Goal: Transaction & Acquisition: Purchase product/service

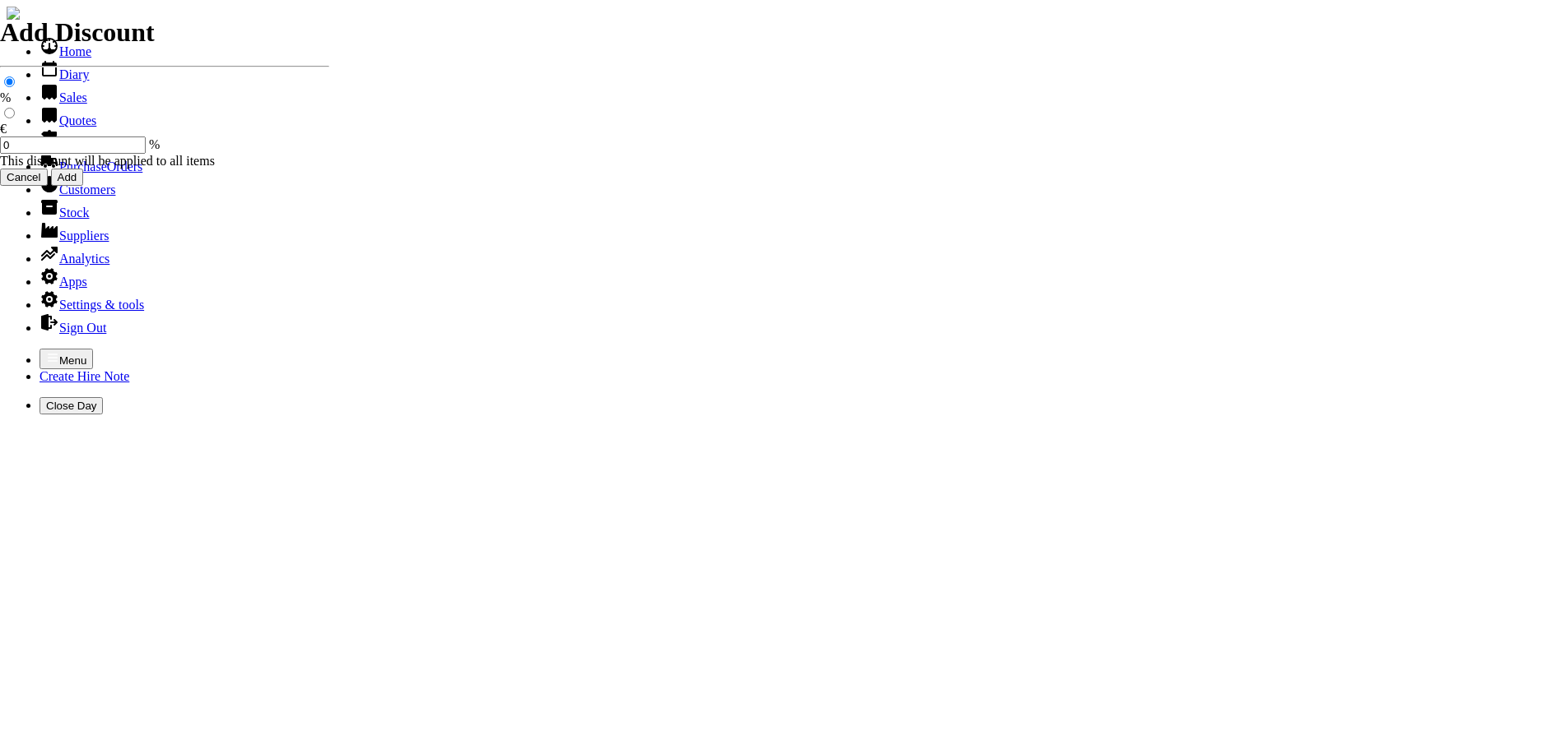
select select "HO"
click at [46, 351] on icon "button" at bounding box center [52, 357] width 13 height 13
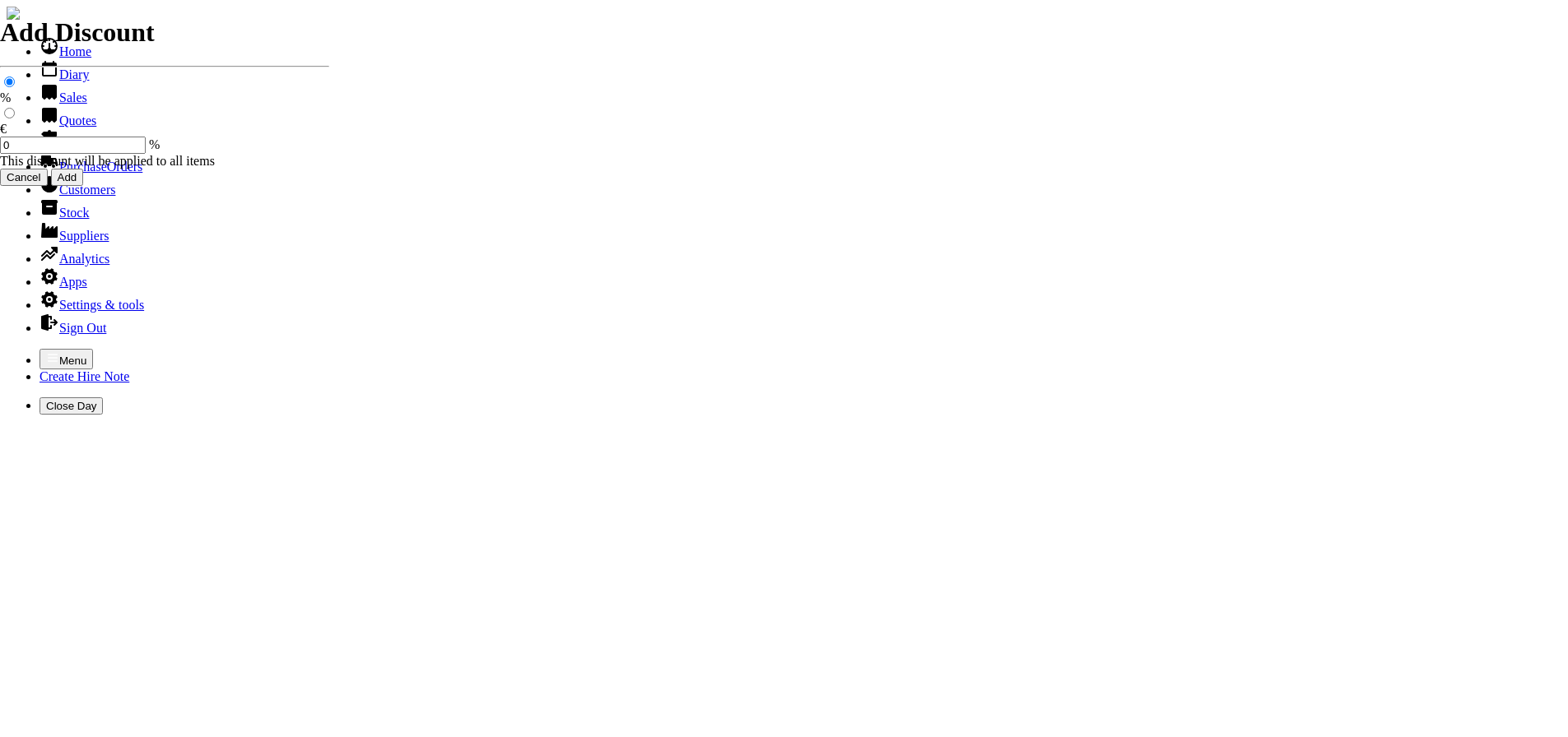
click at [49, 104] on link "Sales" at bounding box center [63, 98] width 47 height 14
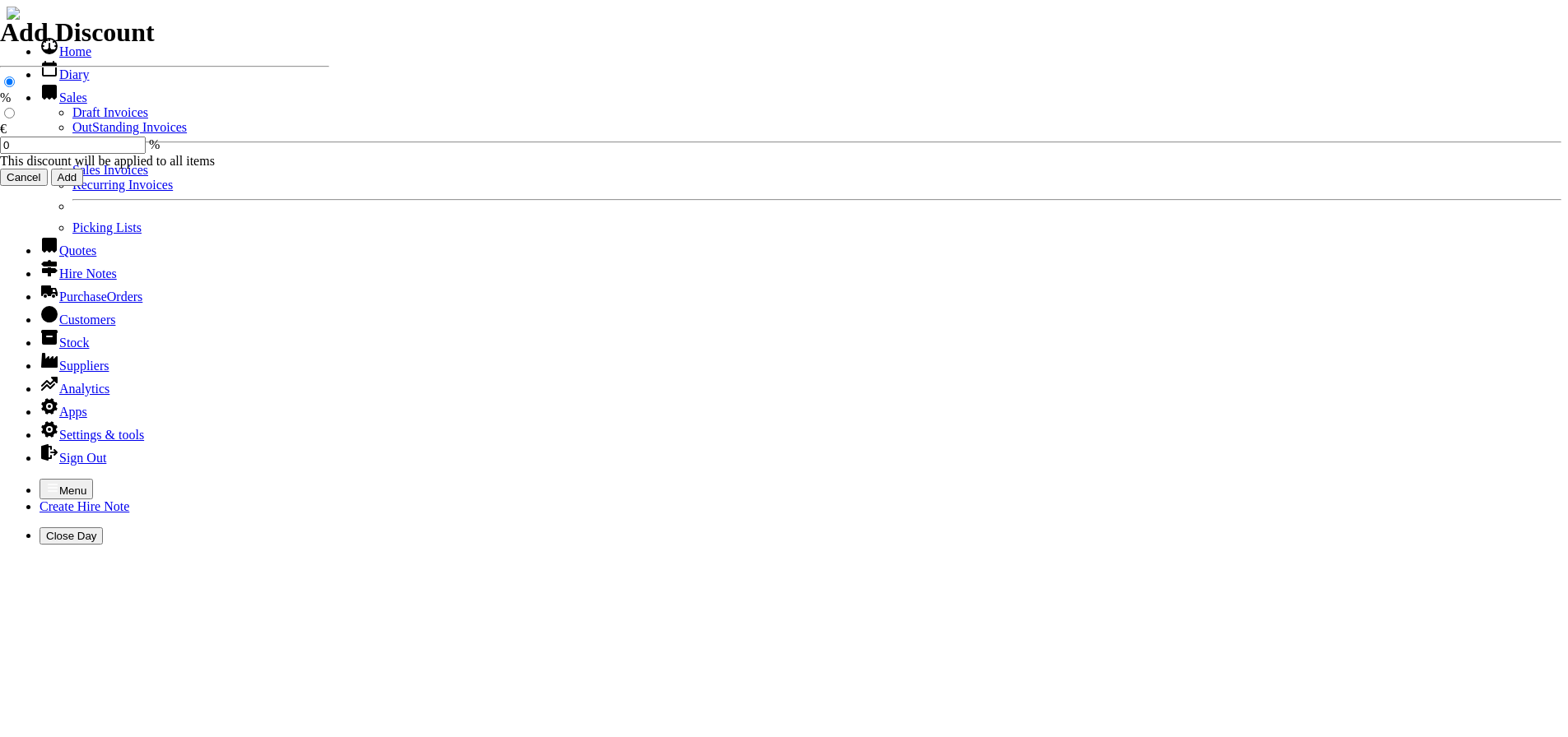
click at [73, 177] on link "Sales Invoices" at bounding box center [111, 170] width 76 height 14
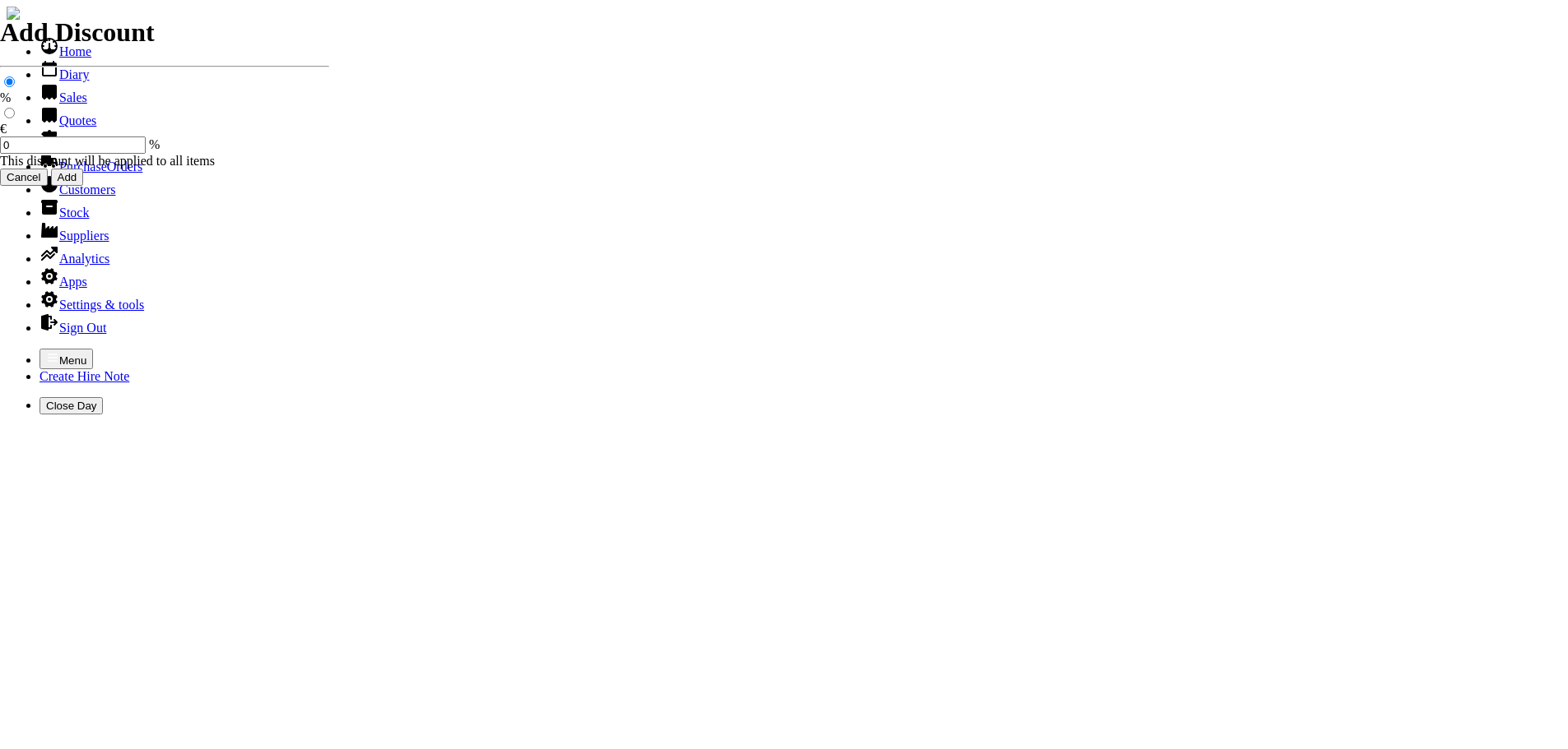
select select "HO"
type input "CASTLE"
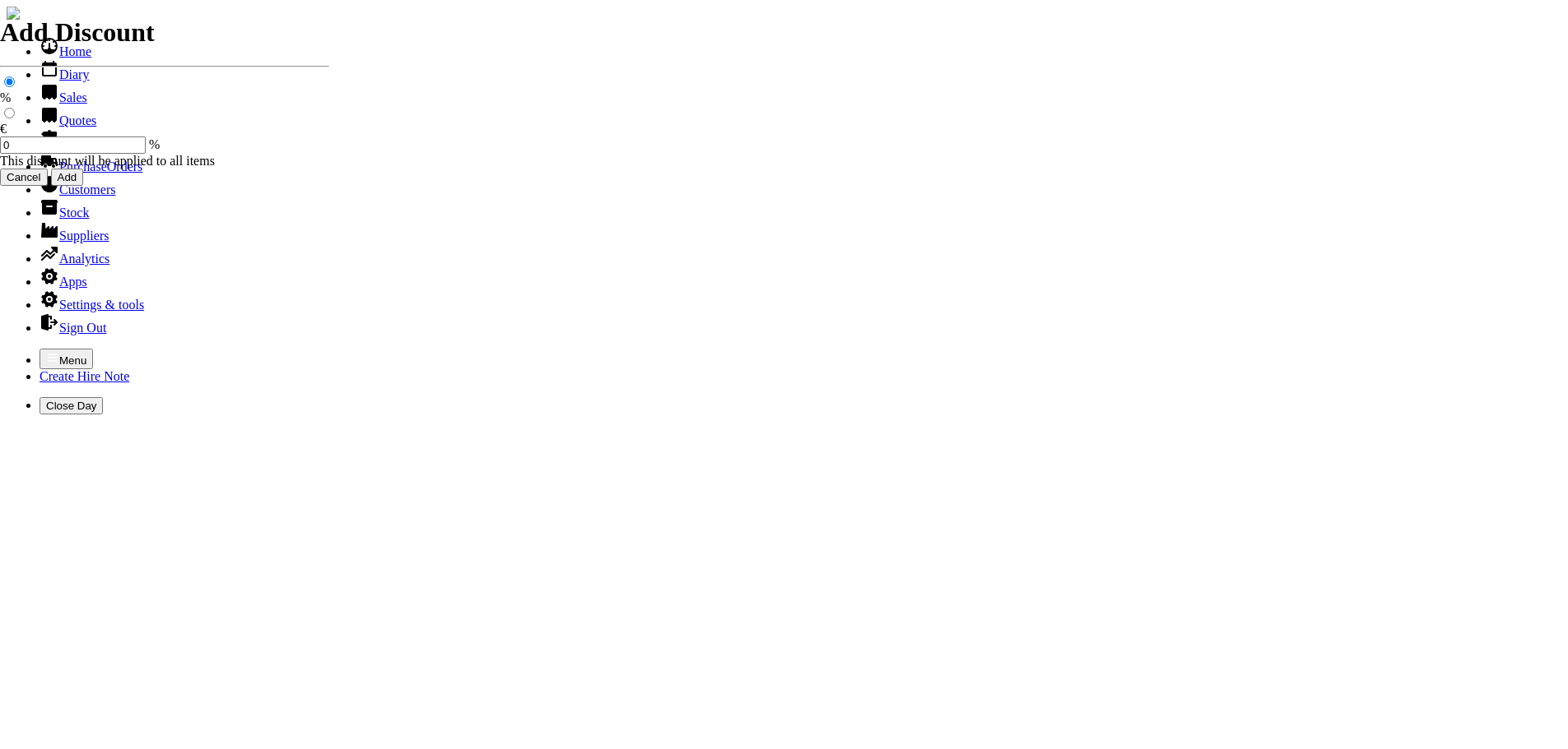
type input "PERRY"
type input "spurious goods"
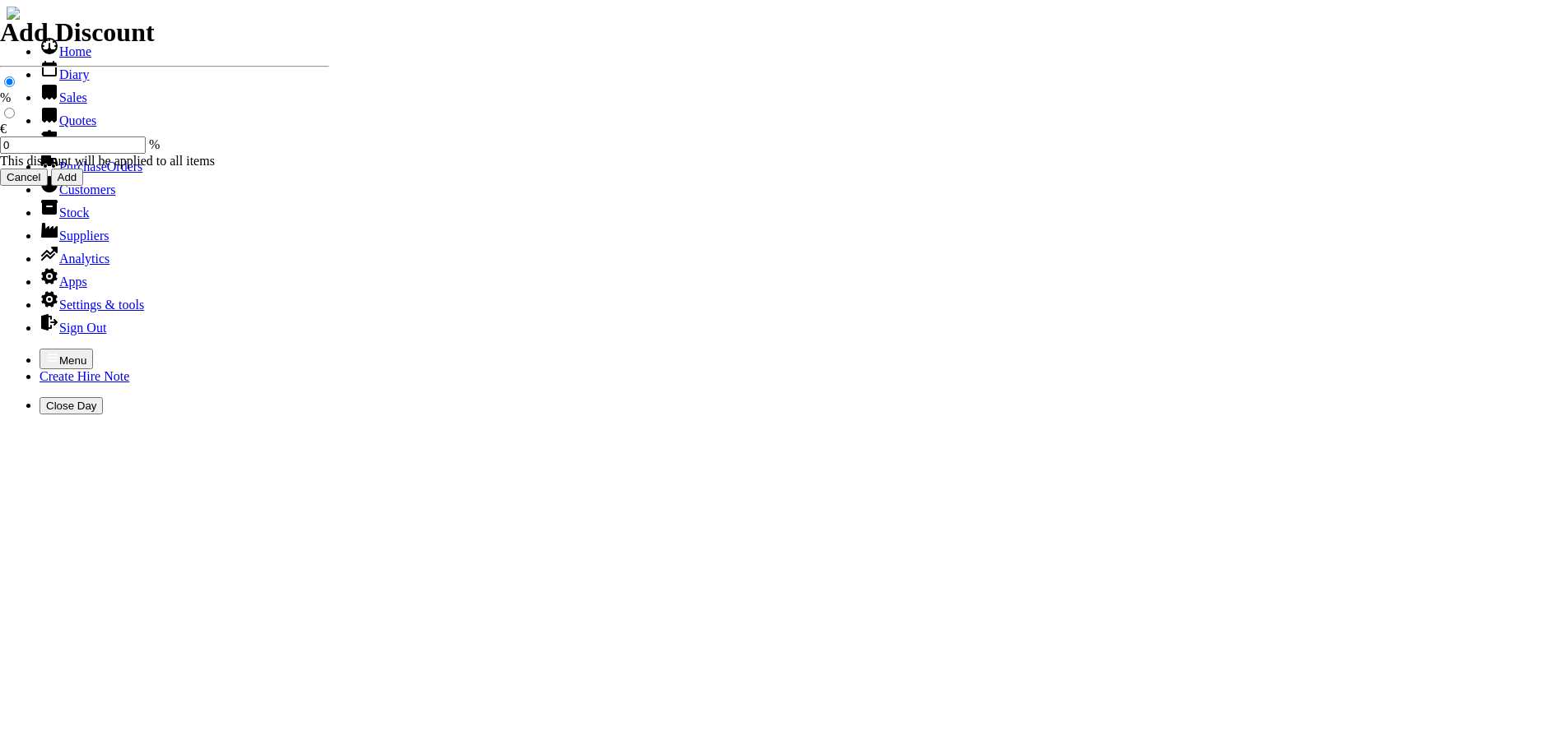
type input "s"
type input "R"
type input "ROLLS 3.5MM STRIMMER CORD"
type input "24.50"
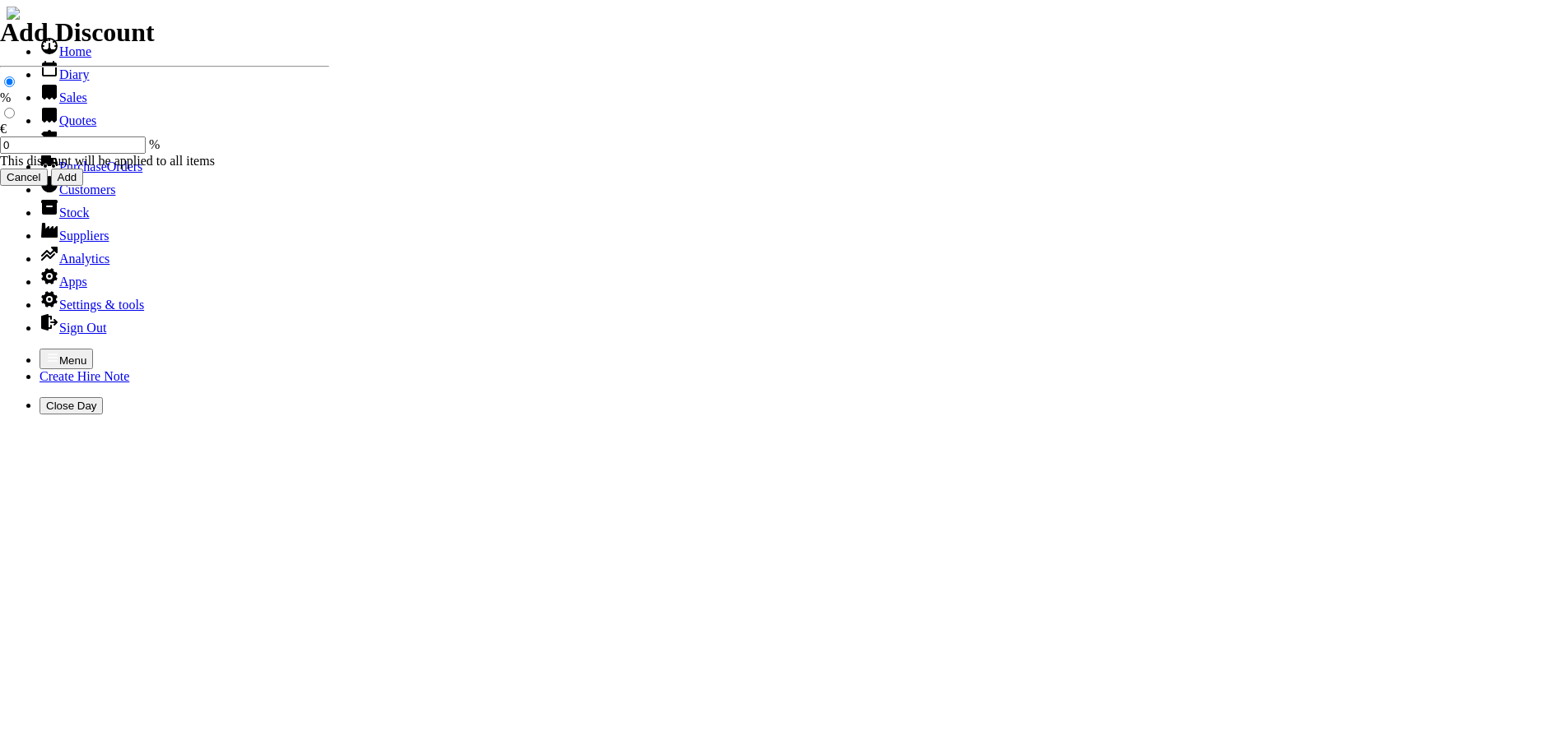
type input "2"
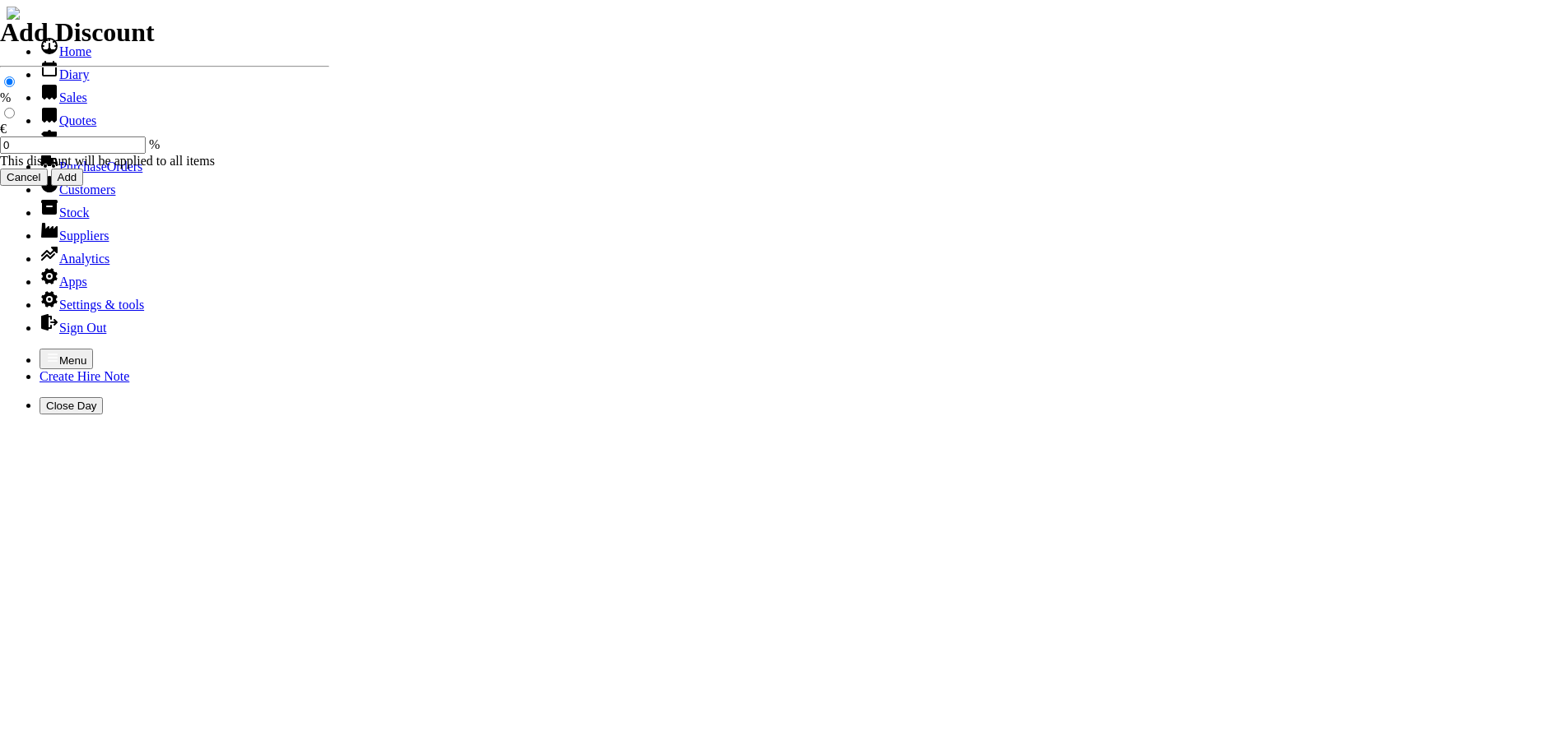
type input "Repairs"
select select "2"
type input "Repairs TO POLE CHAINSAW"
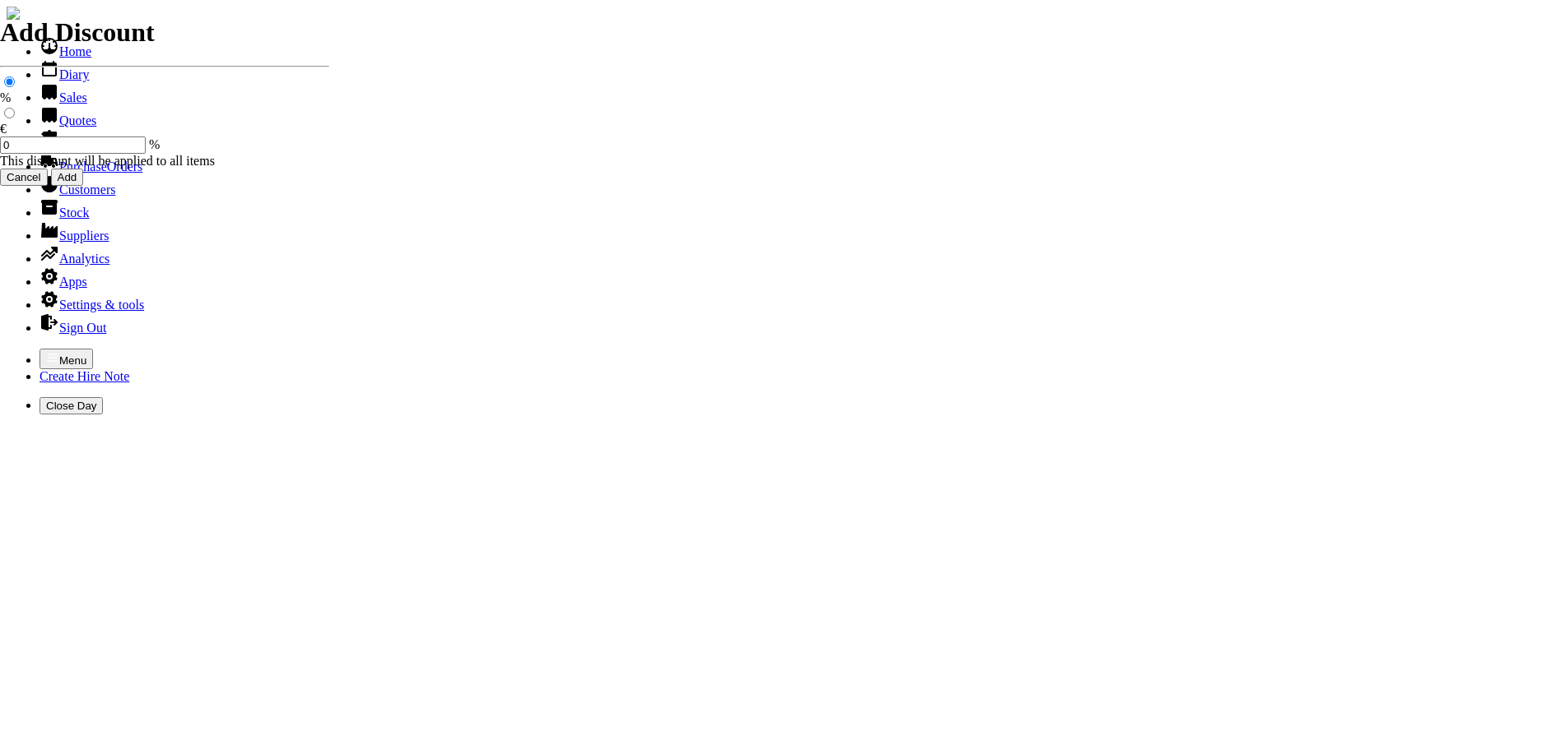
type textarea "Nature of Repair: SHARPEN CHAIN"
type input "10.00"
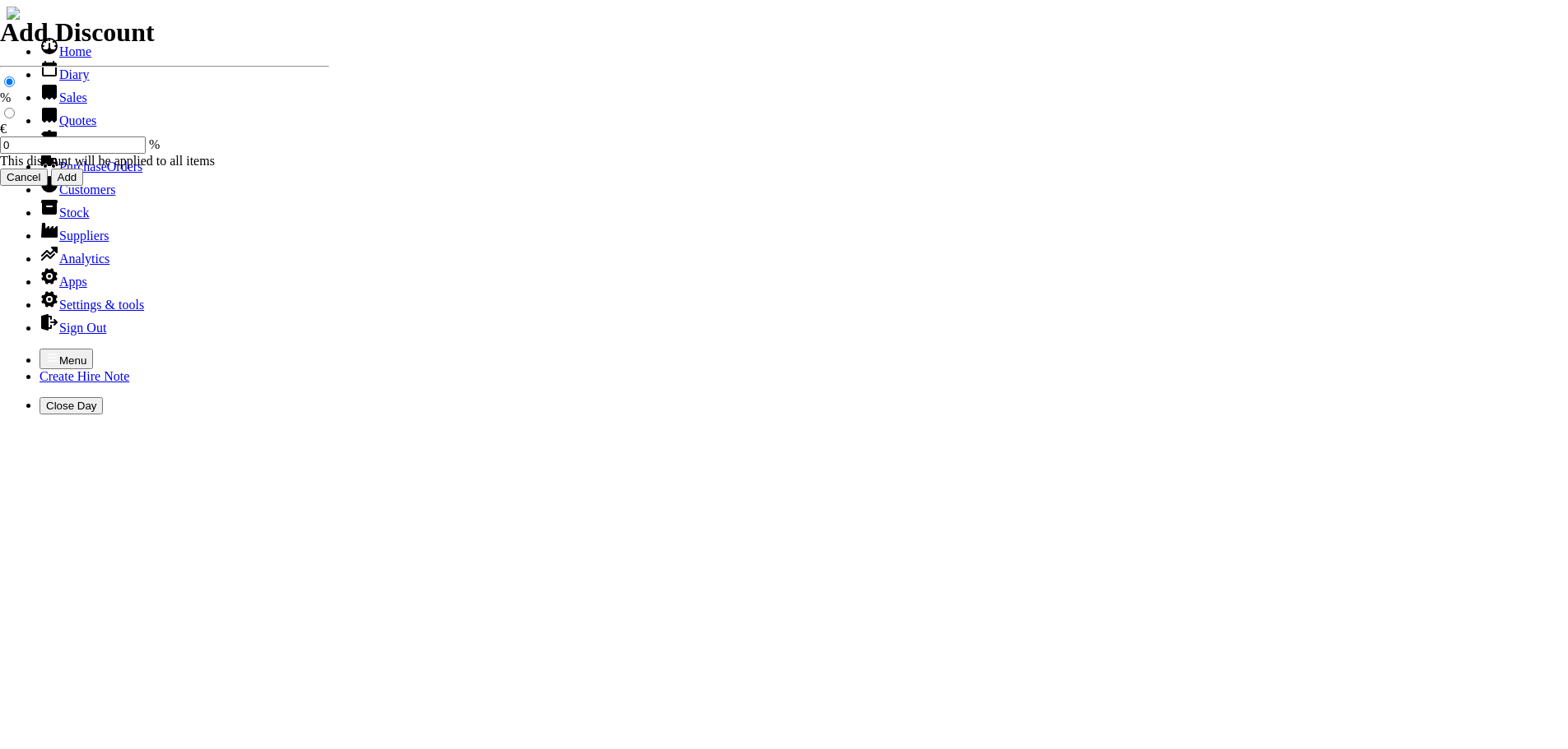
type input "Repairs"
select select "2"
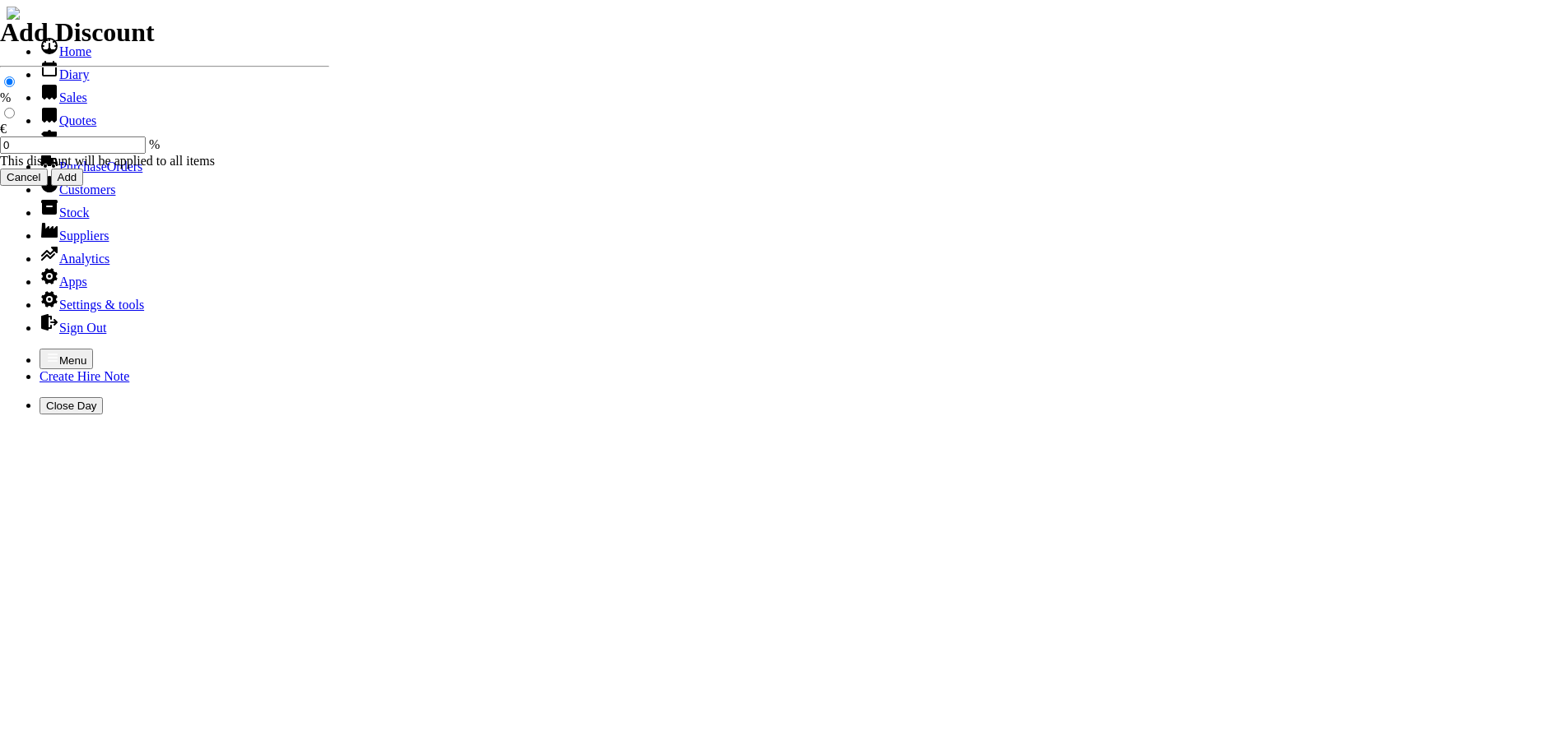
type input "Repairs TO POLE HEDGETRIMMER ATT."
type input "Repairs TO POLE CHAINSAW ATT,"
type textarea "Nature of Repair: SHARPEN BLADES & GREASED GEARS"
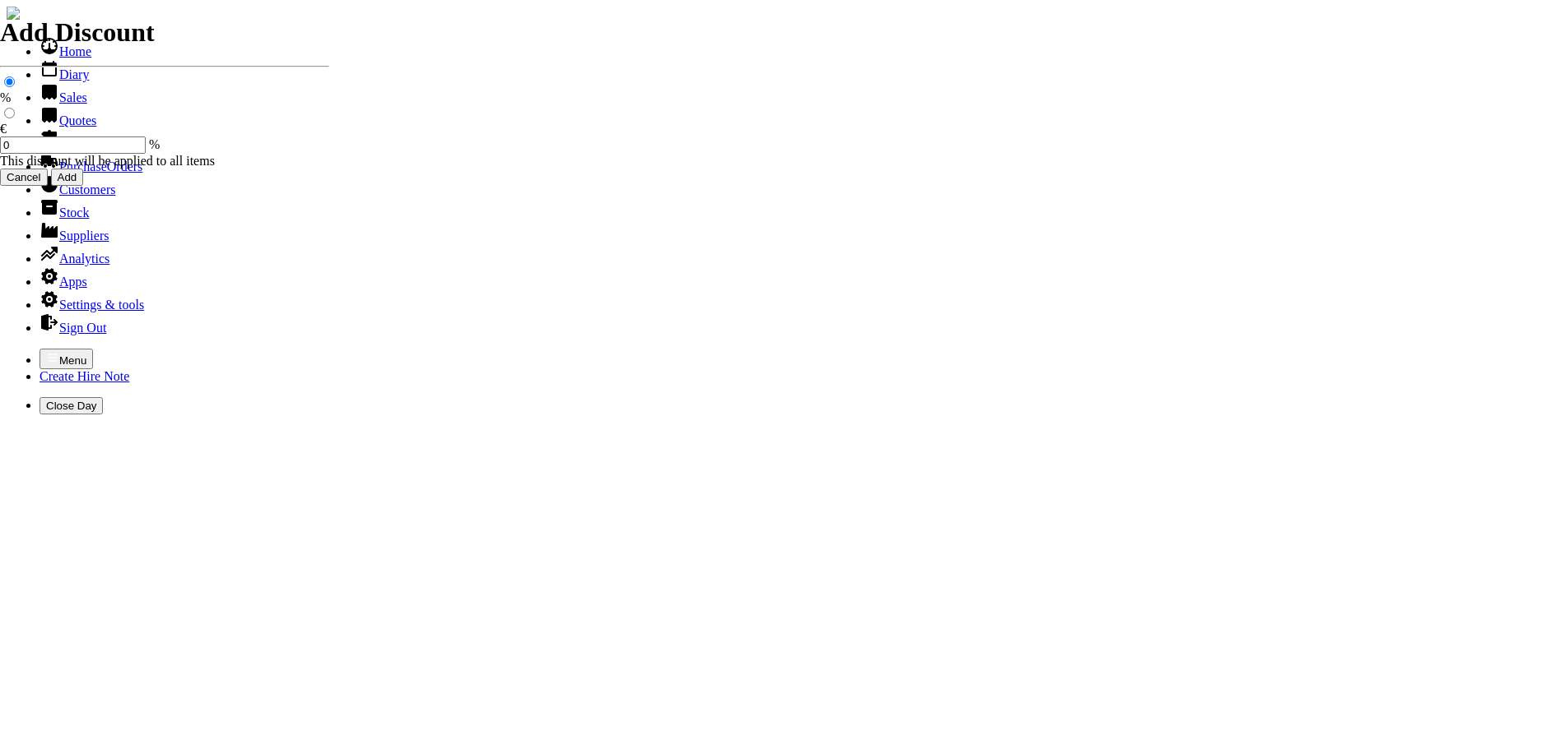
type input "25.00"
type input "101542"
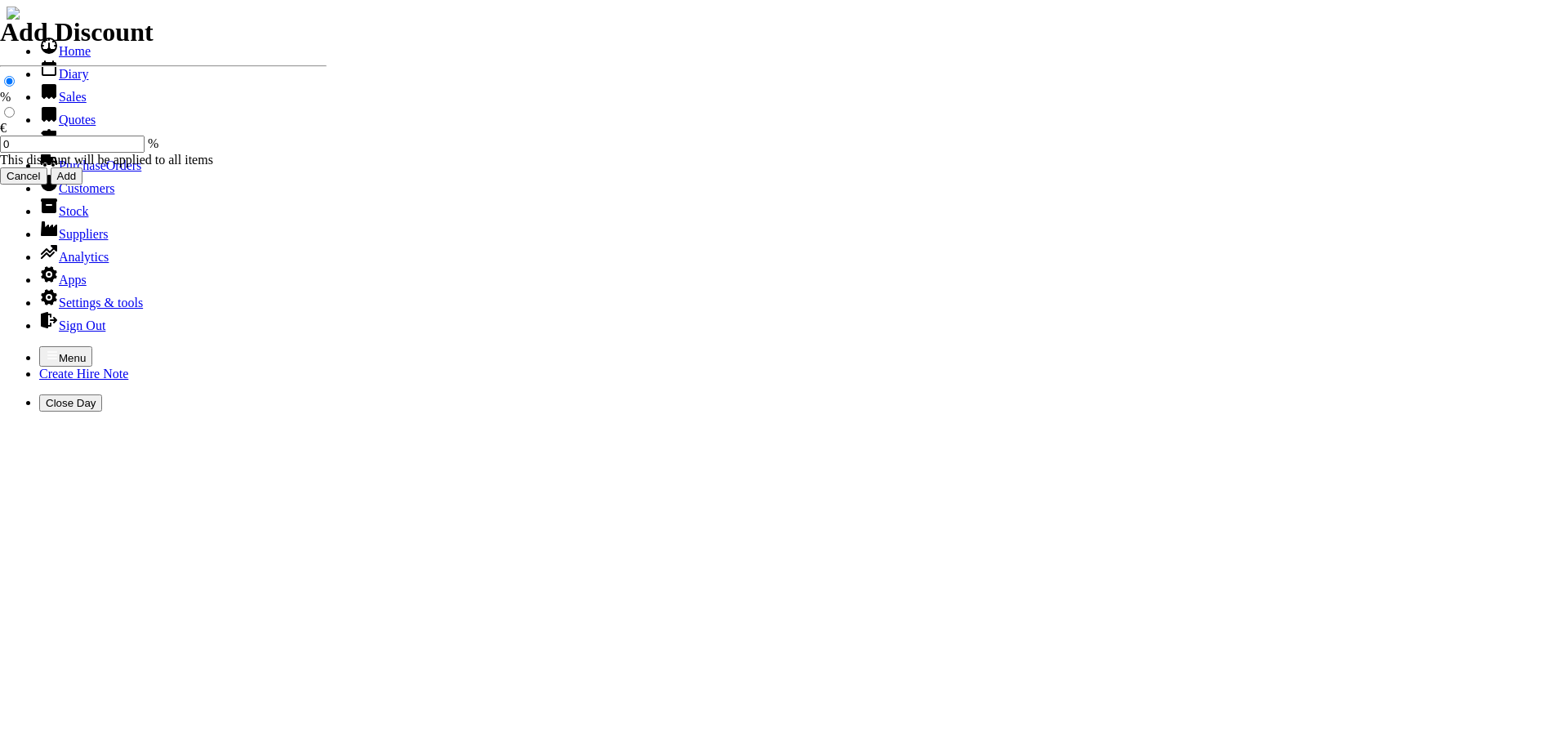
type input "[EMAIL_ADDRESS][DOMAIN_NAME]"
type input "[PERSON_NAME]"
select select "HO"
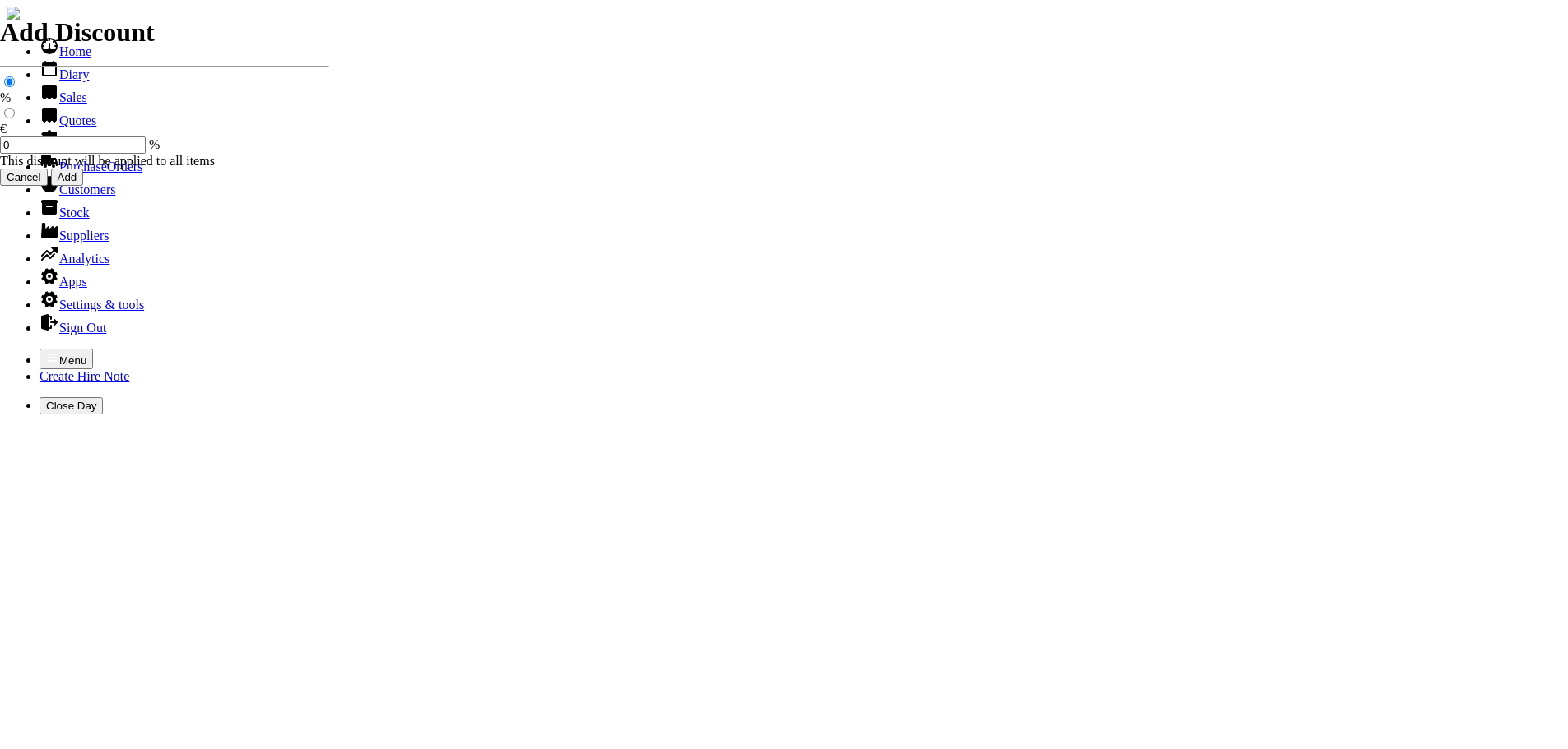
click at [46, 351] on icon "button" at bounding box center [52, 357] width 13 height 13
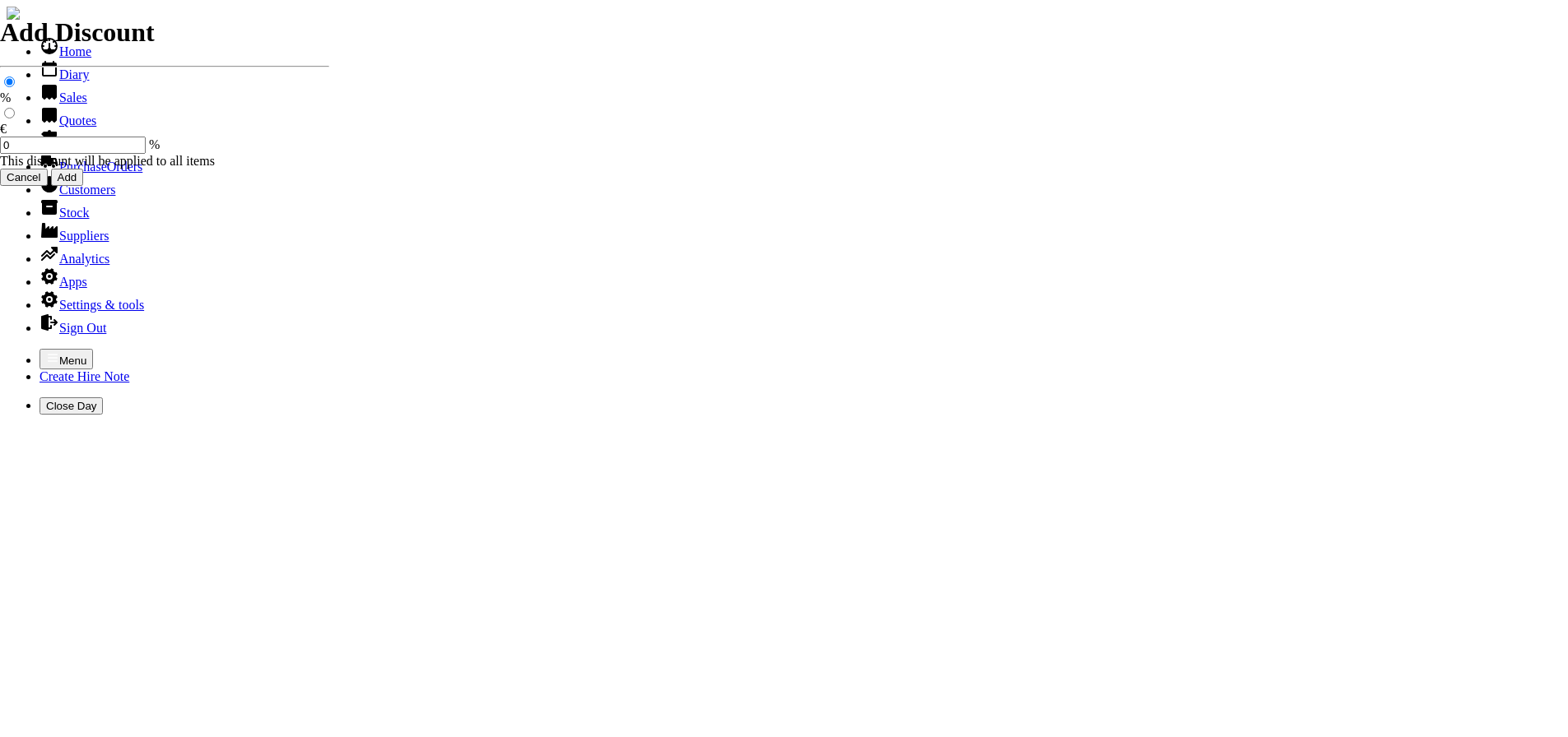
click at [65, 197] on link "Customers" at bounding box center [78, 190] width 76 height 14
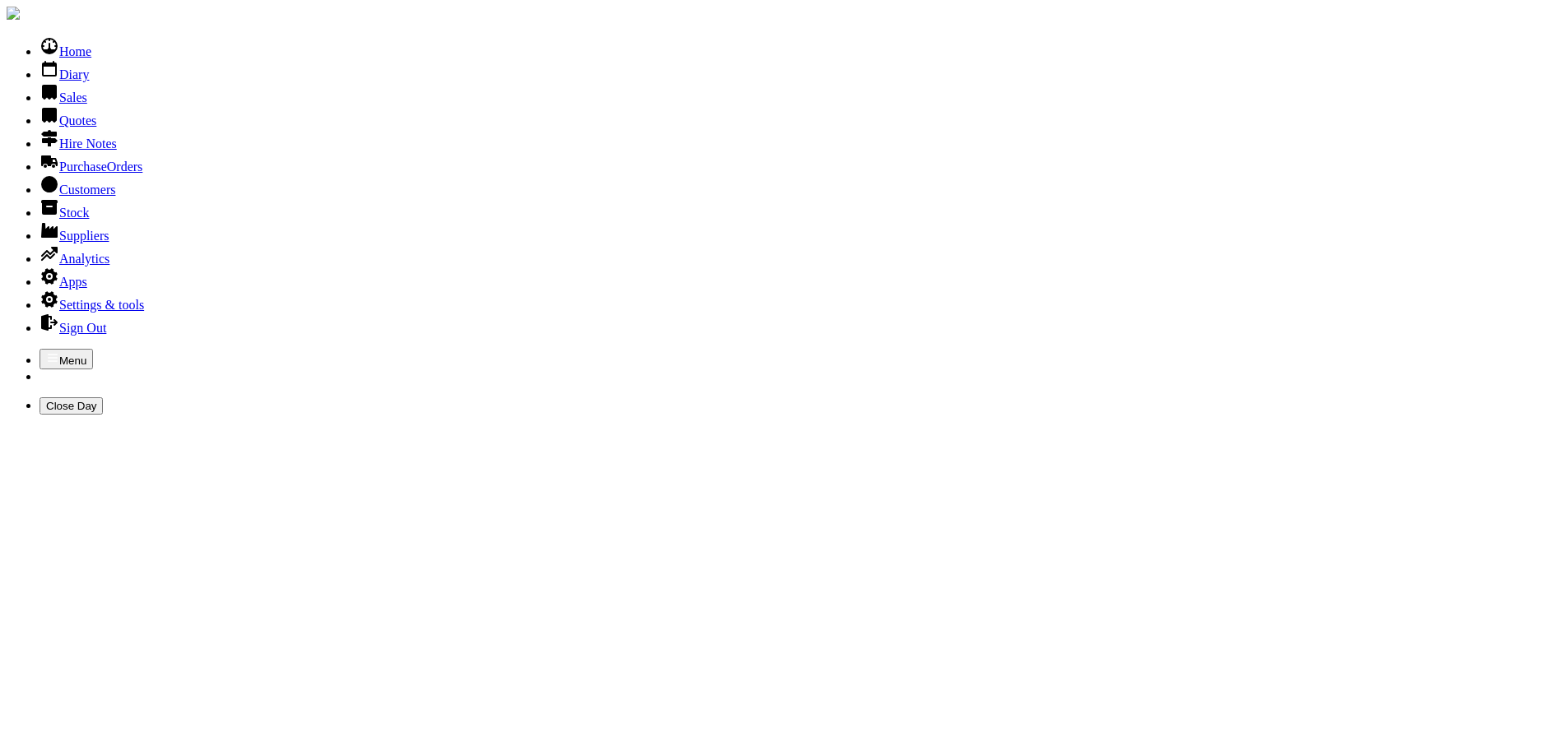
type input "CASLTE"
type input "C"
type input "CASTLEDER"
